Goal: Transaction & Acquisition: Purchase product/service

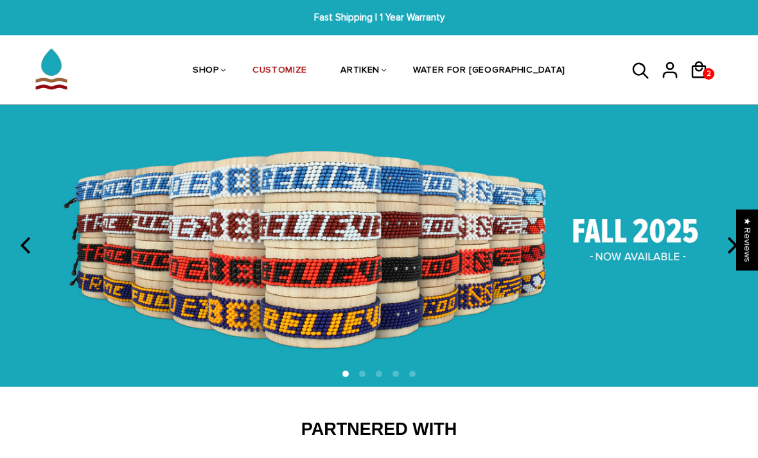
click at [642, 238] on img at bounding box center [379, 246] width 758 height 282
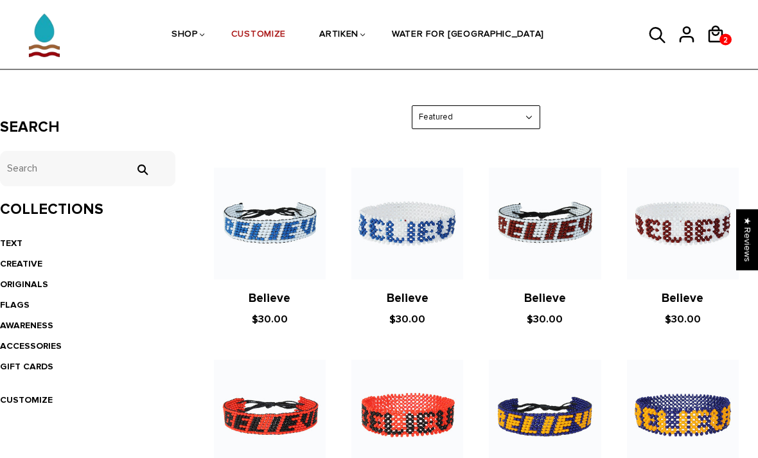
scroll to position [188, 0]
click at [569, 231] on img at bounding box center [545, 224] width 112 height 112
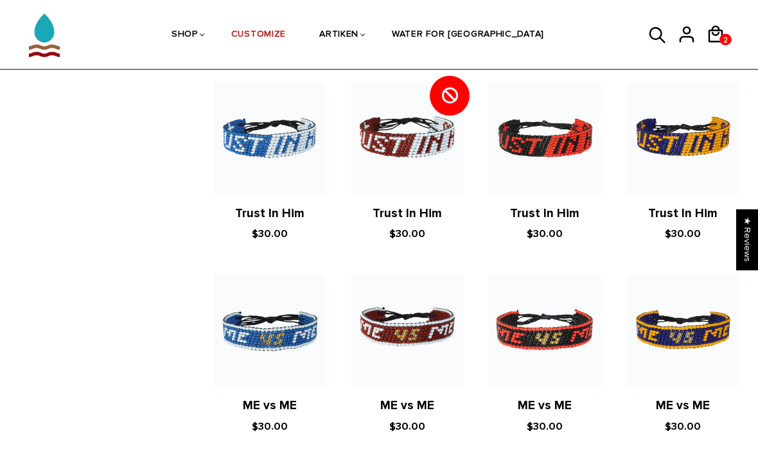
scroll to position [1425, 0]
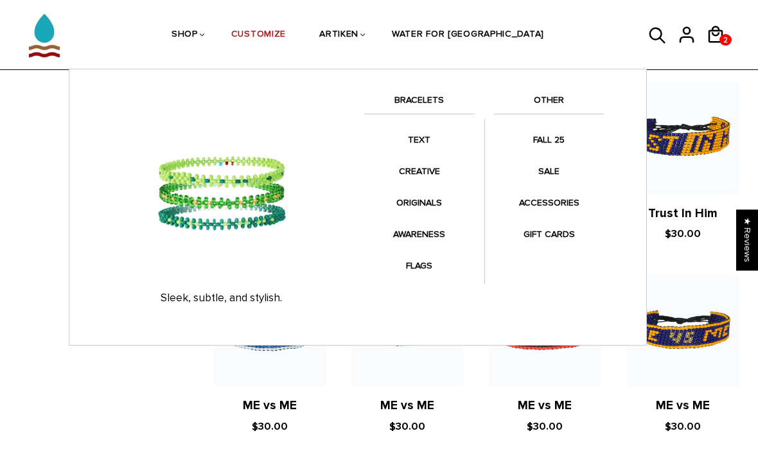
click at [432, 204] on link "ORIGINALS" at bounding box center [419, 202] width 110 height 25
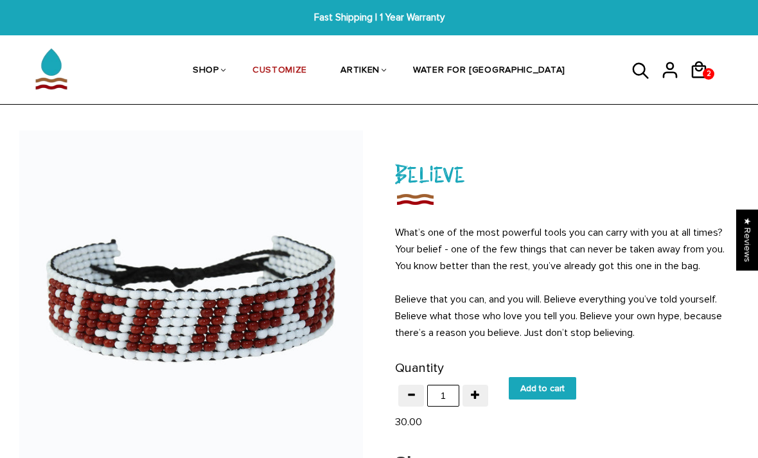
click at [566, 390] on input "Add to cart" at bounding box center [542, 388] width 67 height 22
type input "Add to cart"
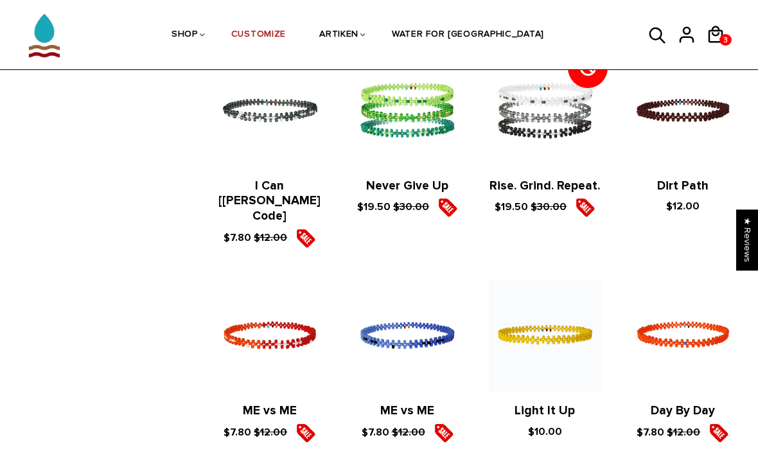
scroll to position [695, 0]
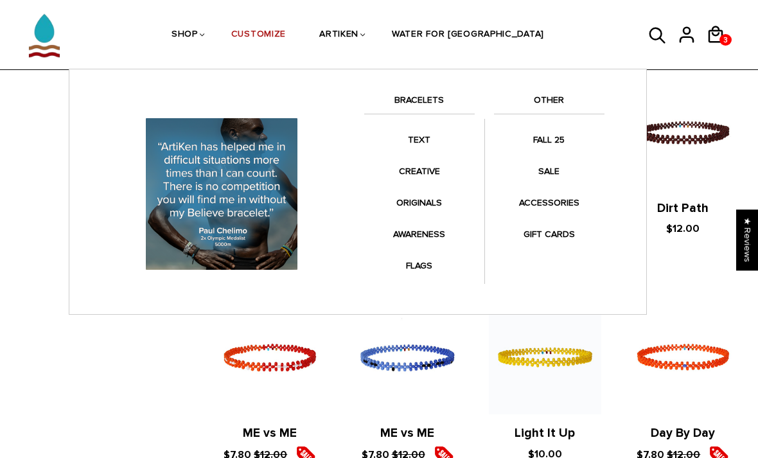
click at [407, 171] on link "CREATIVE" at bounding box center [419, 171] width 110 height 25
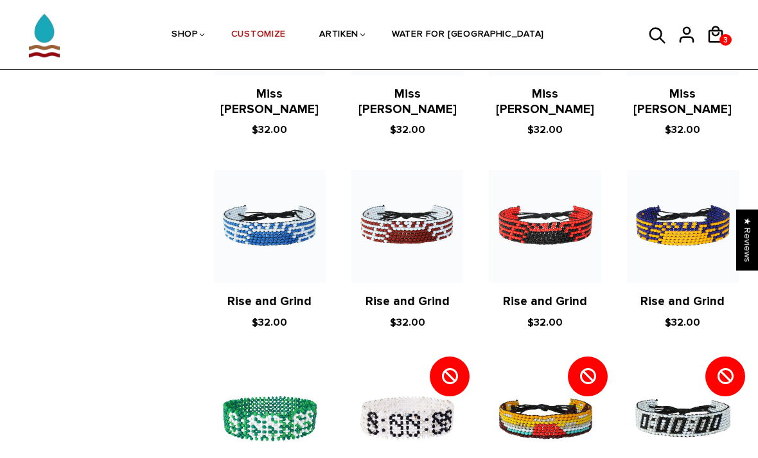
scroll to position [1187, 0]
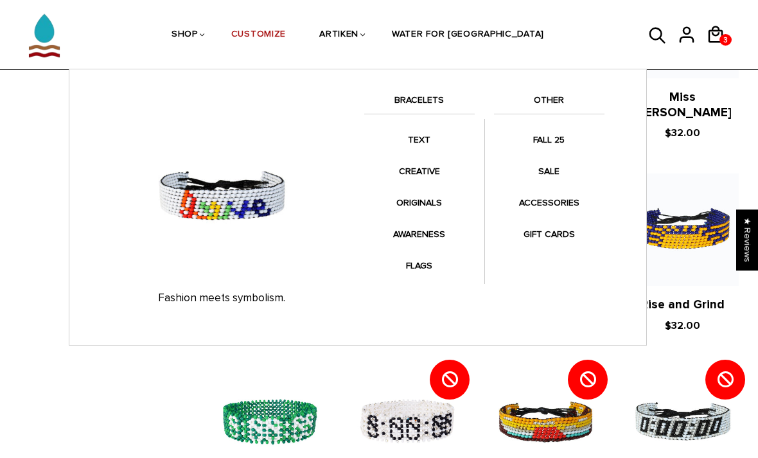
click at [398, 229] on link "AWARENESS" at bounding box center [419, 234] width 110 height 25
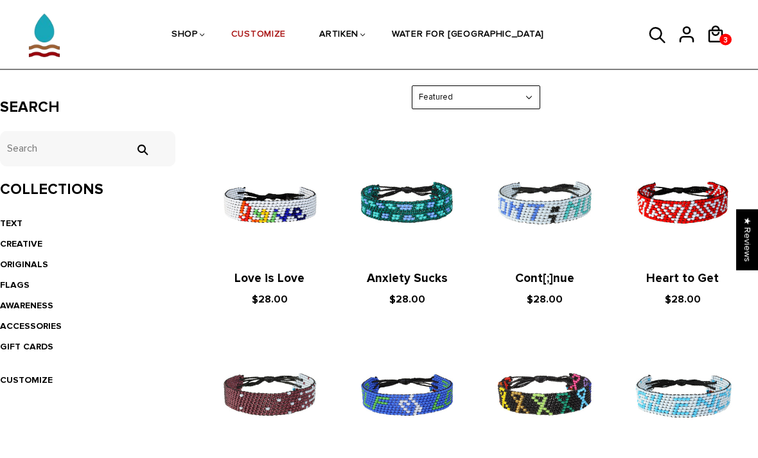
scroll to position [207, 0]
click at [442, 203] on img at bounding box center [407, 204] width 112 height 112
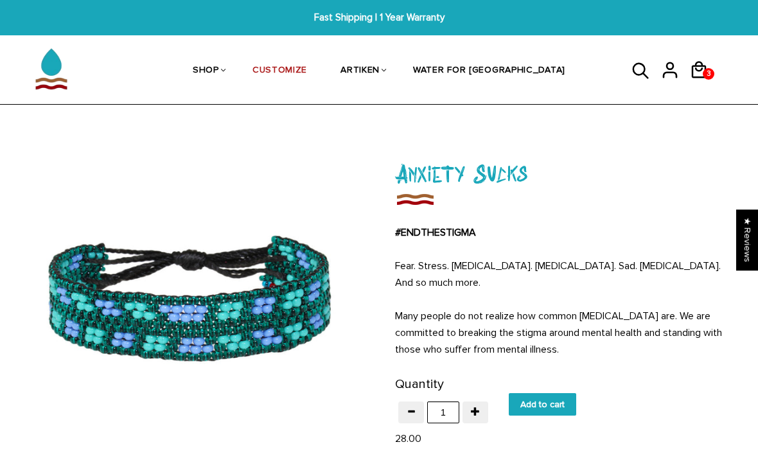
click at [563, 404] on input "Add to cart" at bounding box center [542, 404] width 67 height 22
type input "Add to cart"
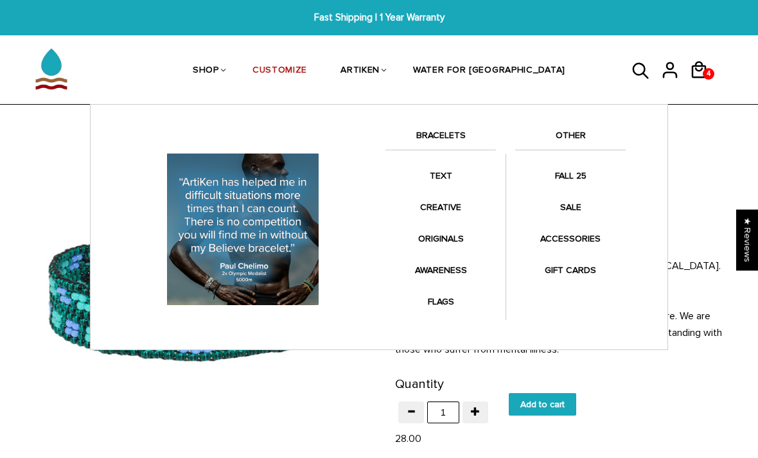
click at [577, 209] on link "SALE" at bounding box center [570, 207] width 110 height 25
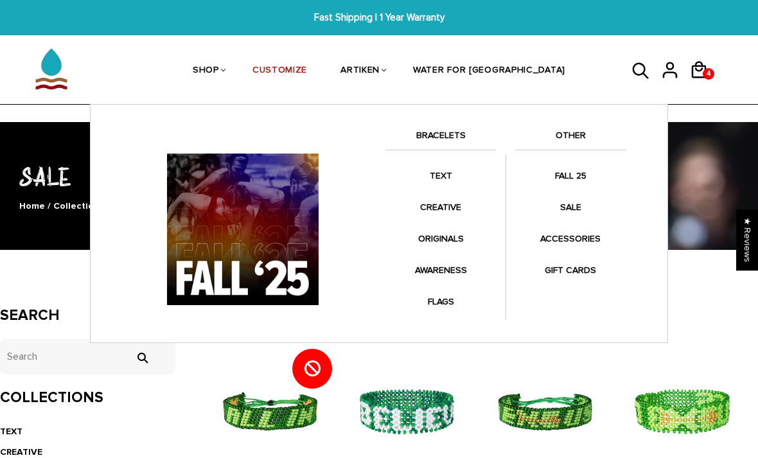
click at [584, 175] on link "FALL 25" at bounding box center [570, 175] width 110 height 25
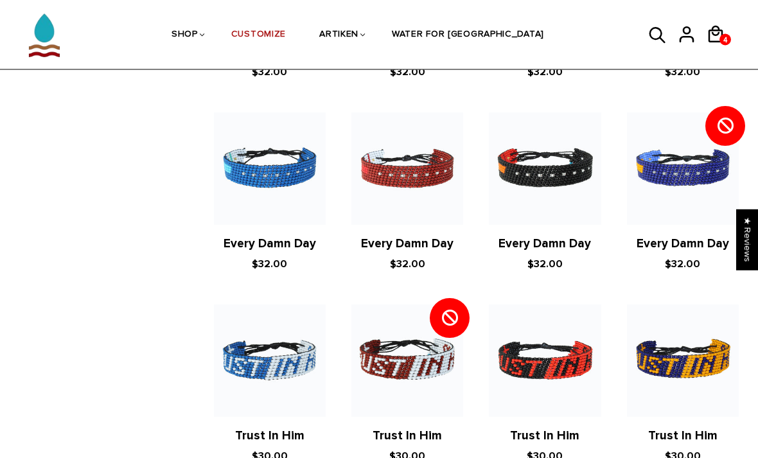
scroll to position [1203, 0]
click at [258, 158] on img at bounding box center [270, 168] width 112 height 112
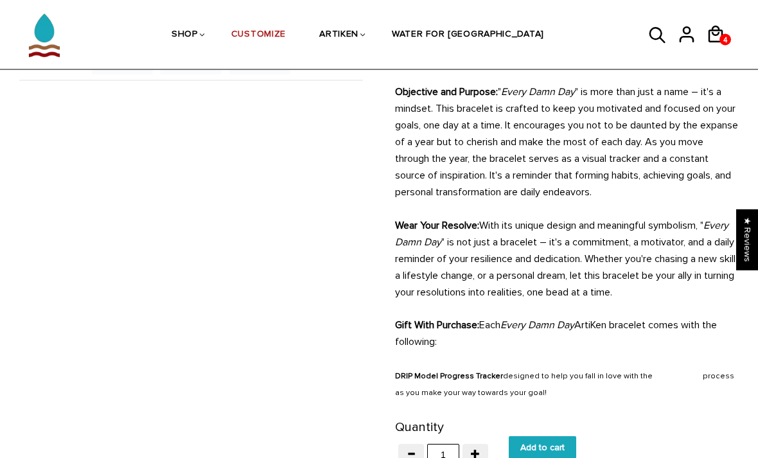
click at [559, 449] on input "Add to cart" at bounding box center [542, 448] width 67 height 22
type input "Add to cart"
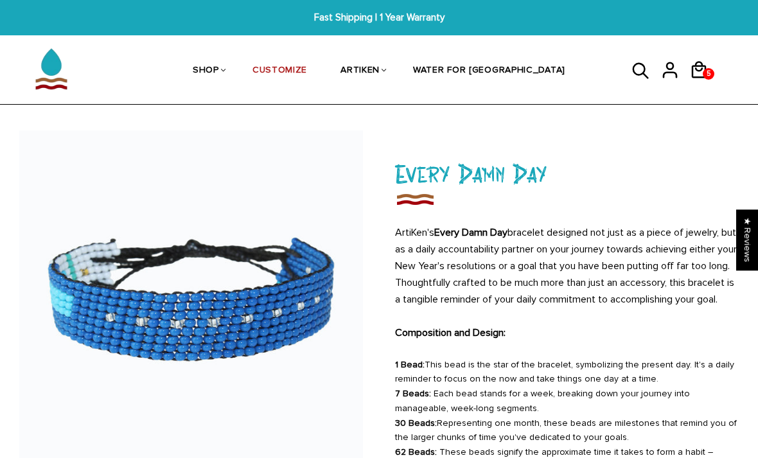
scroll to position [521, 0]
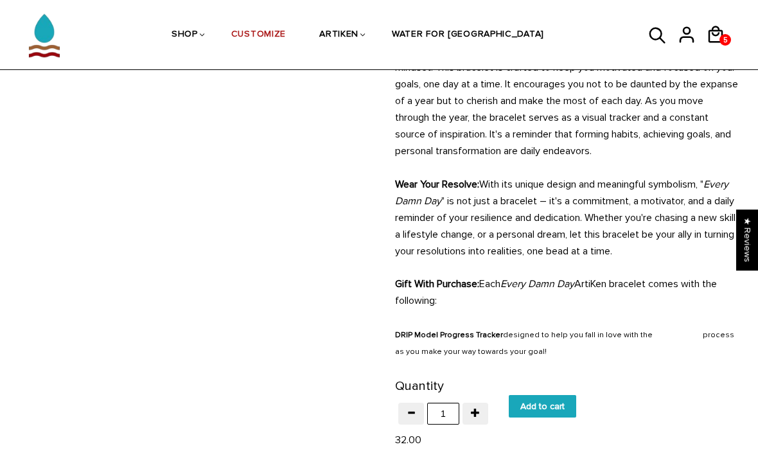
click at [0, 0] on link "View cart" at bounding box center [0, 0] width 0 height 0
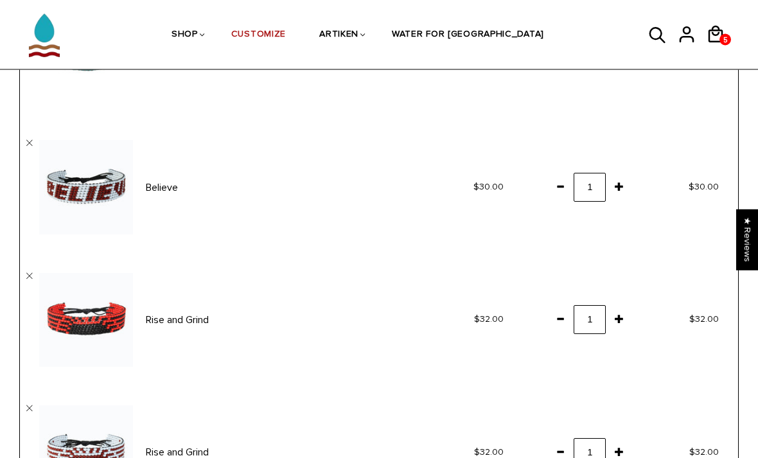
scroll to position [315, 0]
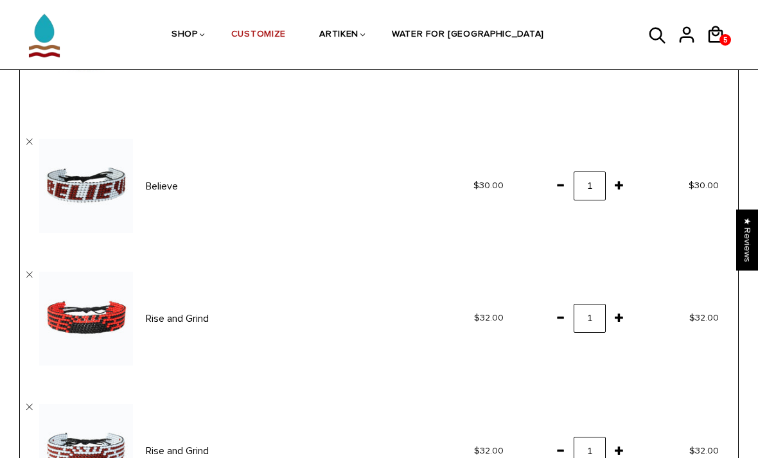
click at [563, 326] on span at bounding box center [560, 317] width 22 height 23
click at [44, 272] on img at bounding box center [86, 319] width 94 height 94
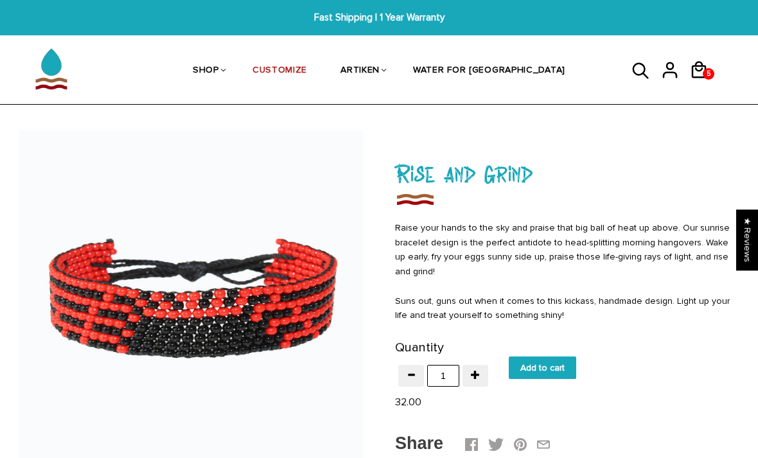
click at [0, 0] on link "View cart" at bounding box center [0, 0] width 0 height 0
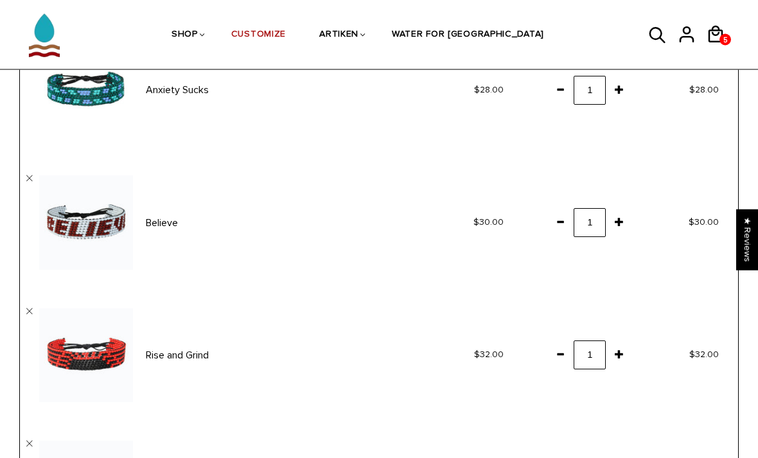
scroll to position [279, 0]
click at [31, 308] on link "" at bounding box center [29, 311] width 6 height 6
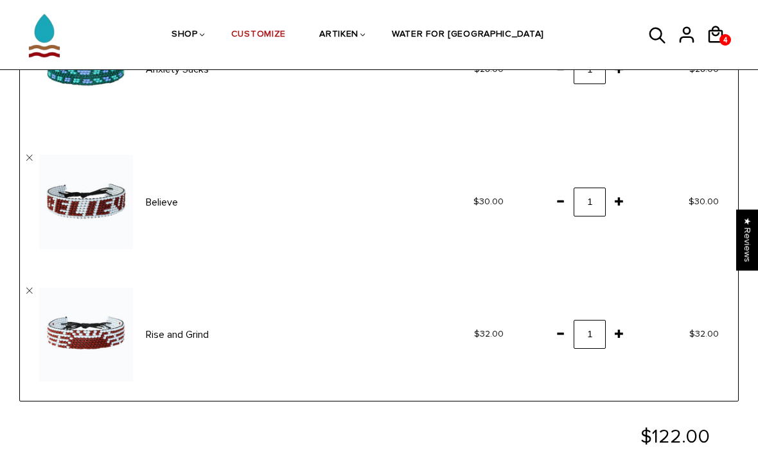
scroll to position [297, 0]
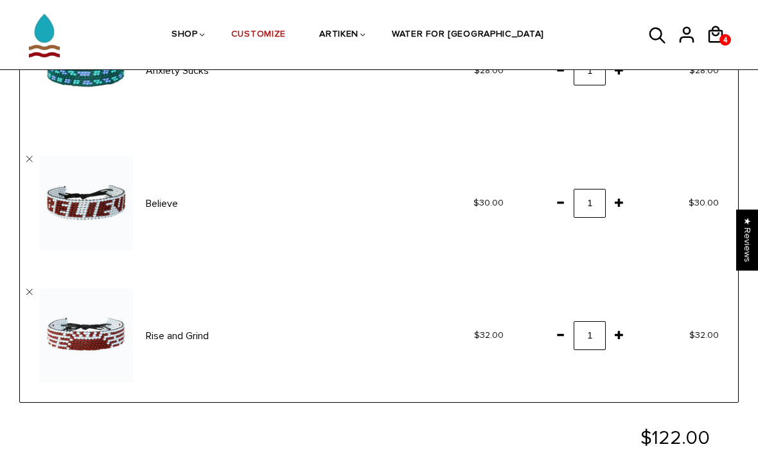
click at [39, 292] on img at bounding box center [86, 336] width 94 height 94
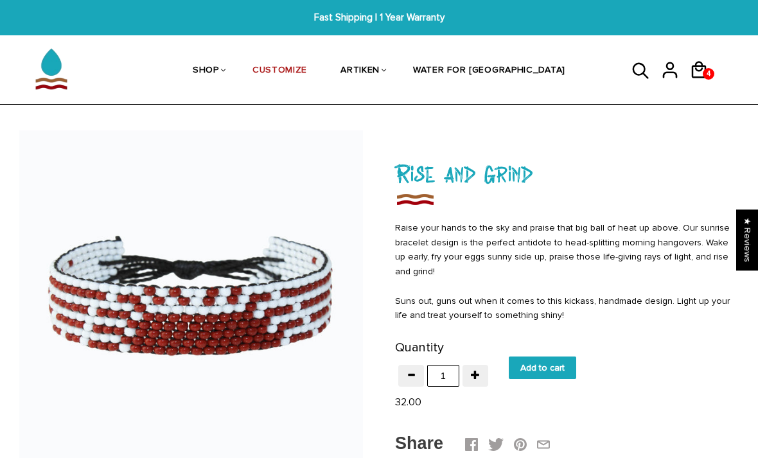
click at [0, 0] on link "View cart" at bounding box center [0, 0] width 0 height 0
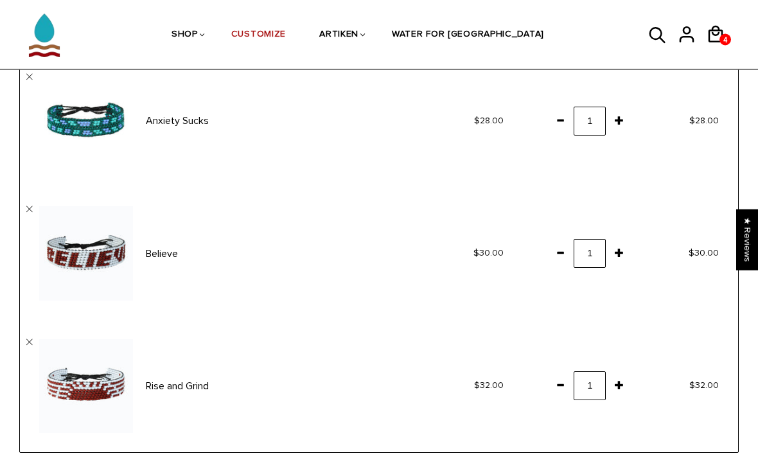
scroll to position [249, 0]
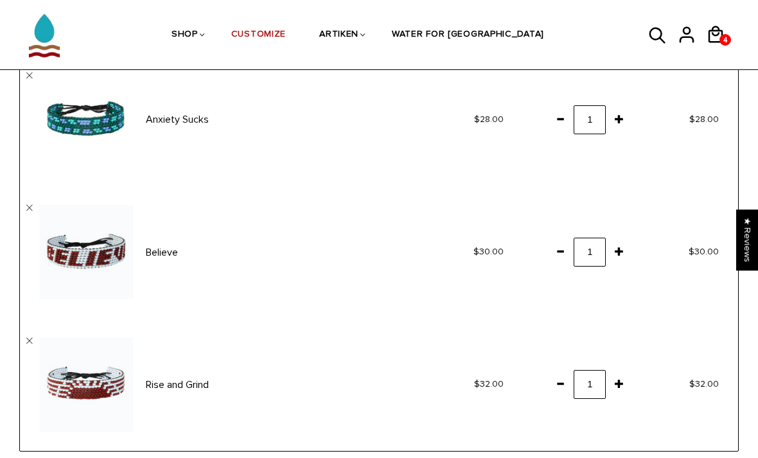
click at [31, 340] on link "" at bounding box center [29, 341] width 6 height 6
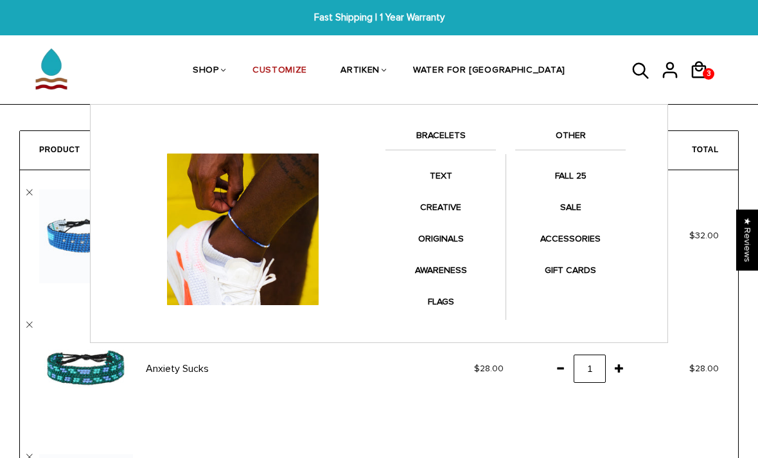
click at [594, 241] on link "ACCESSORIES" at bounding box center [570, 238] width 110 height 25
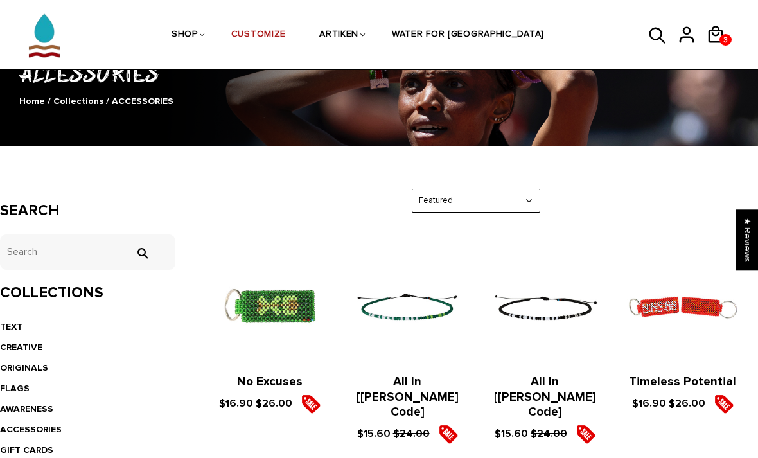
scroll to position [109, 0]
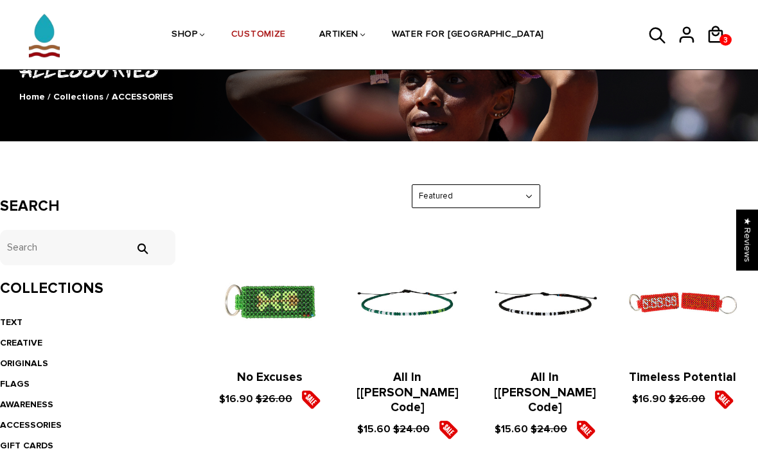
click at [0, 0] on link "Check out" at bounding box center [0, 0] width 0 height 0
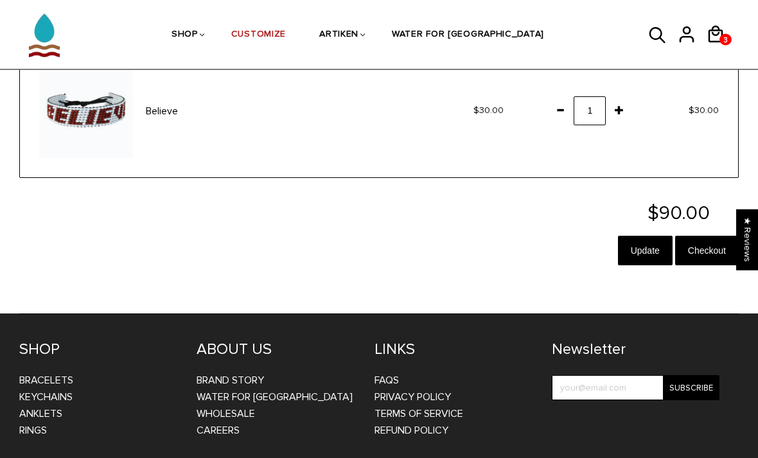
scroll to position [389, 0]
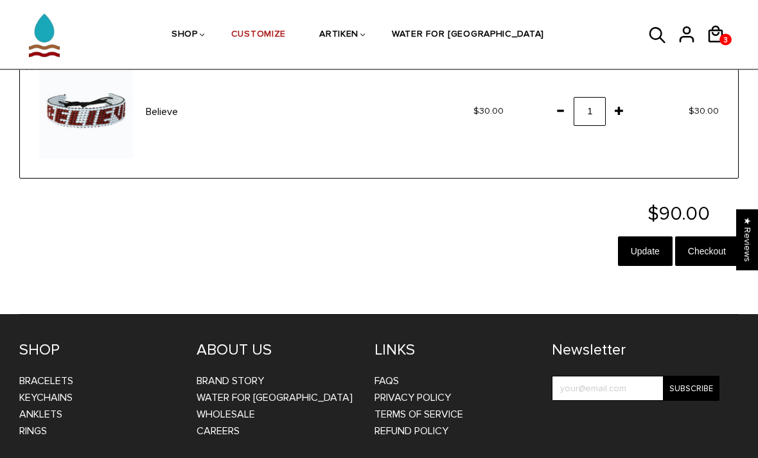
click at [714, 249] on input "Checkout" at bounding box center [707, 252] width 64 height 30
